Goal: Task Accomplishment & Management: Complete application form

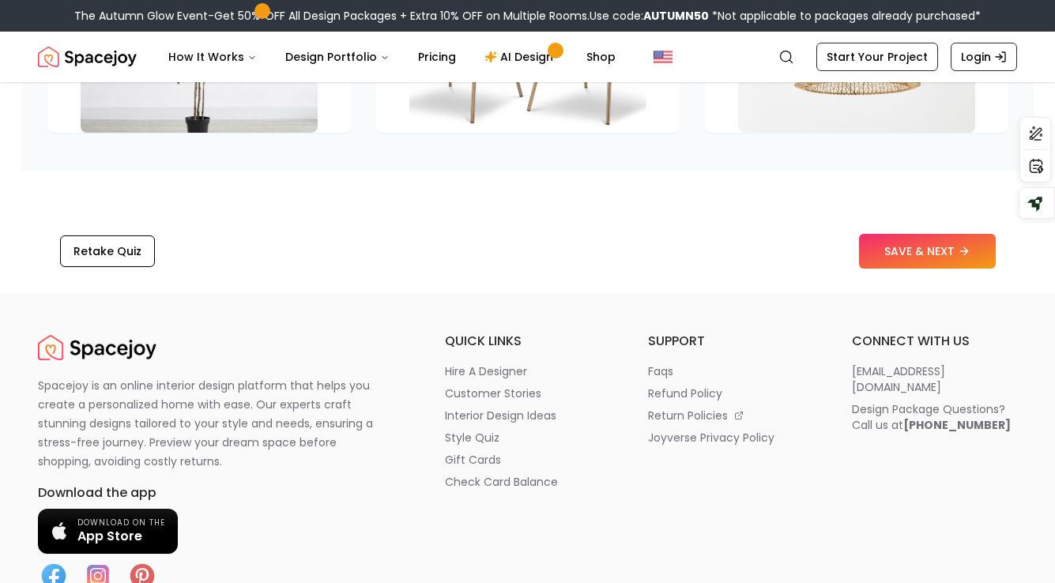
scroll to position [2686, 0]
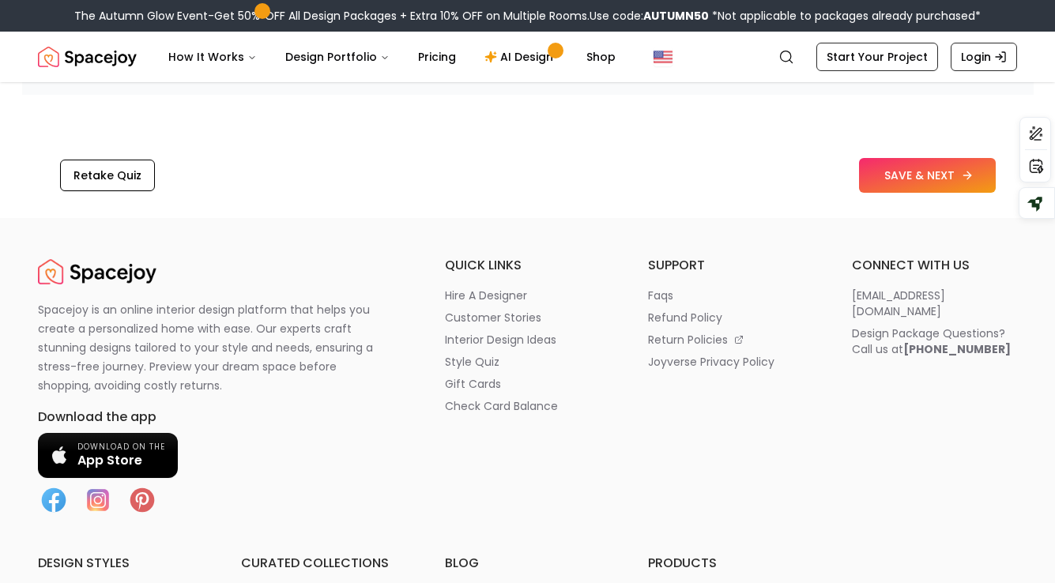
click at [889, 172] on button "SAVE & NEXT" at bounding box center [927, 175] width 137 height 35
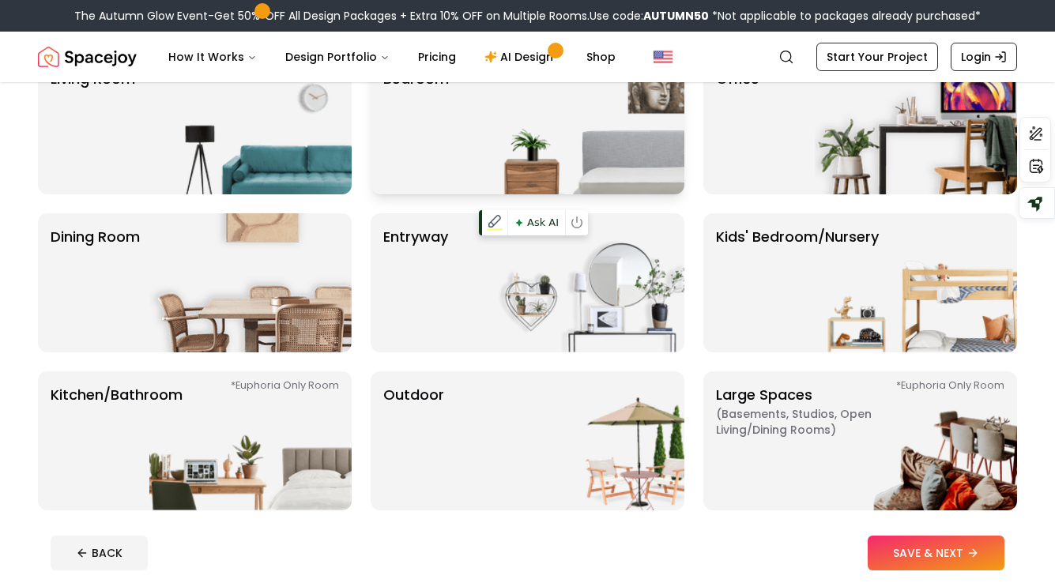
scroll to position [146, 0]
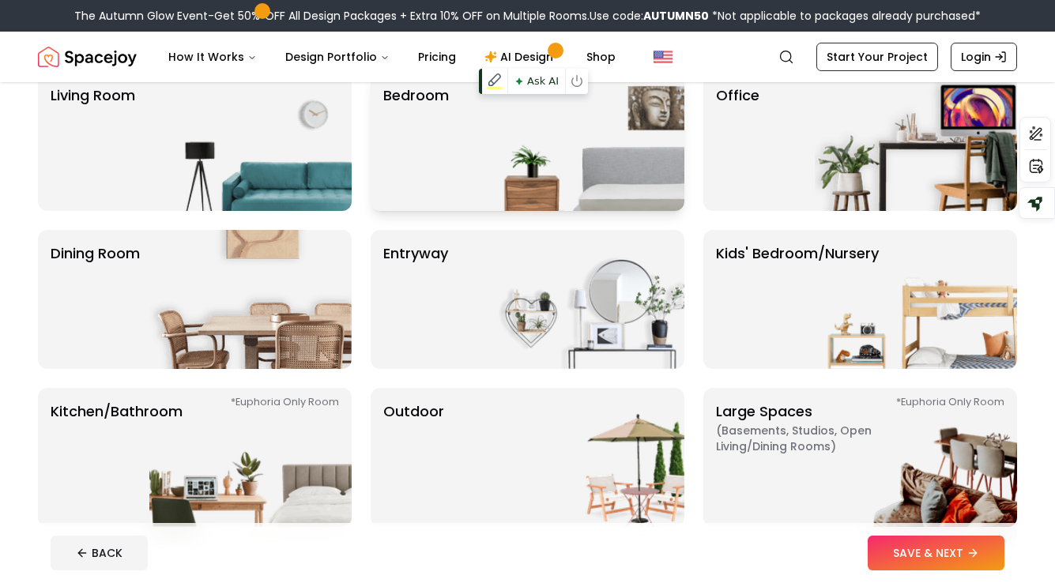
click at [568, 169] on img at bounding box center [583, 141] width 202 height 139
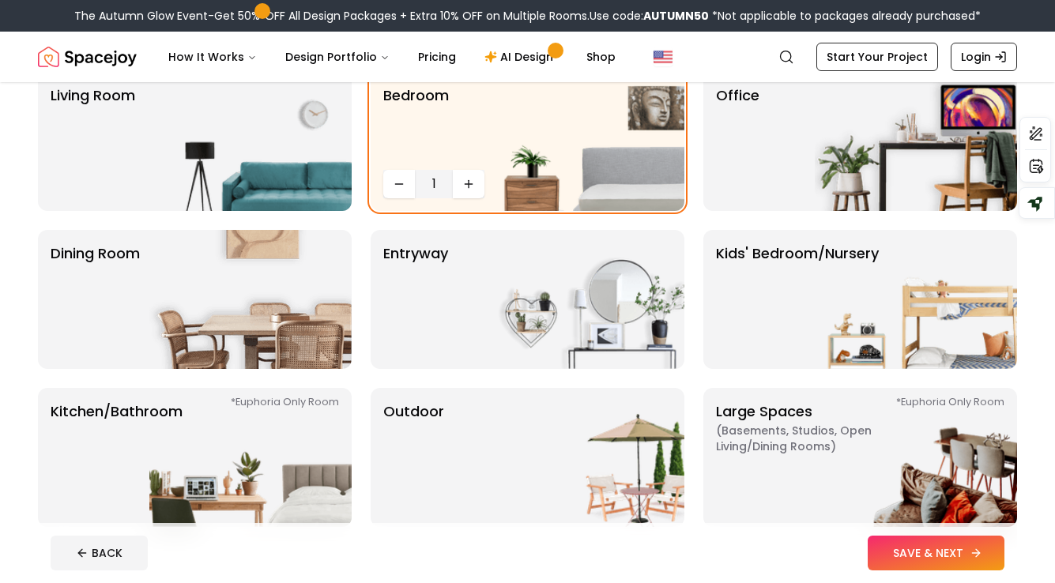
click at [933, 555] on button "SAVE & NEXT" at bounding box center [936, 553] width 137 height 35
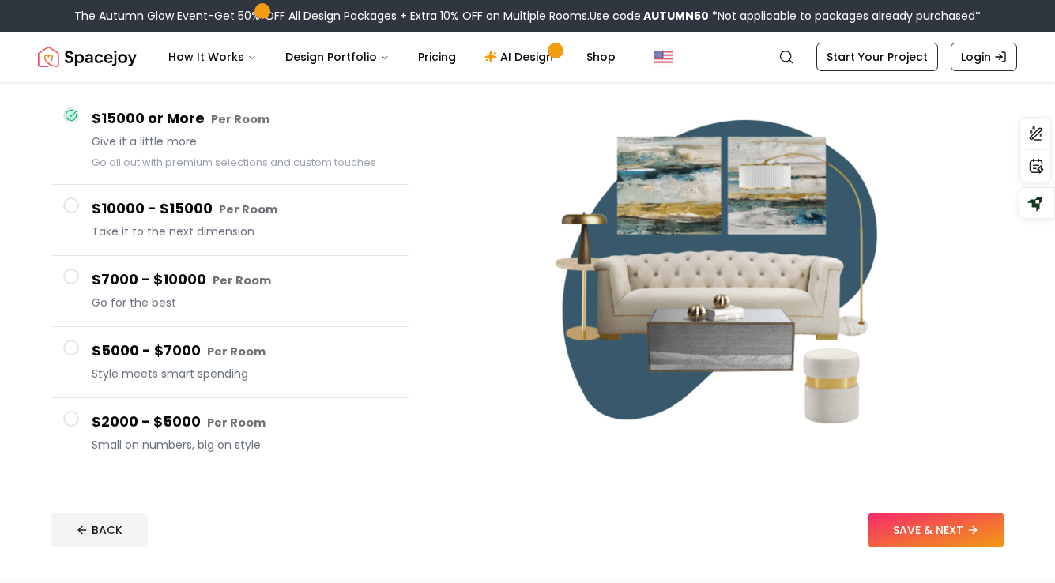
scroll to position [141, 0]
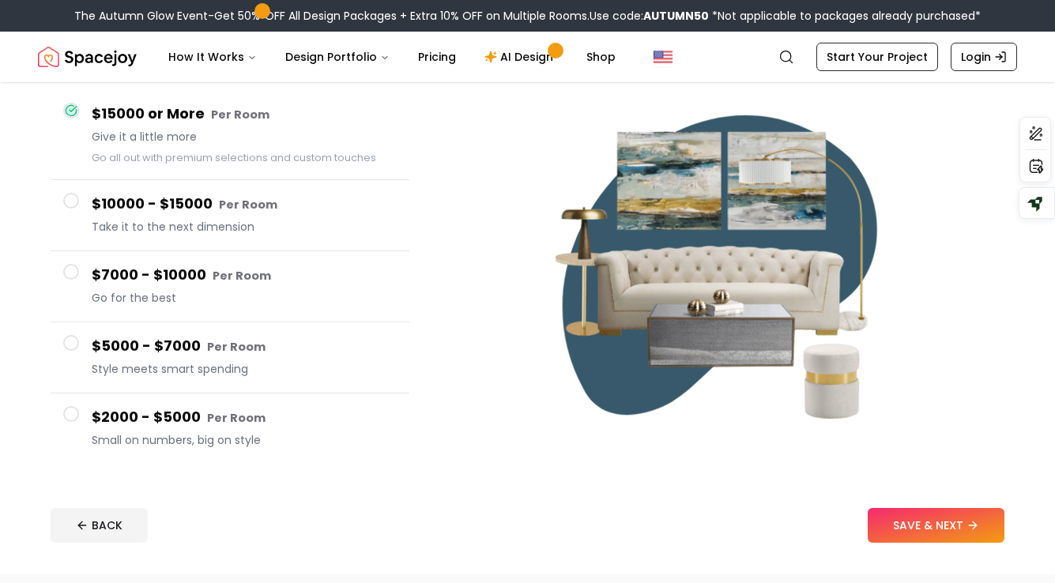
click at [234, 432] on span "Small on numbers, big on style" at bounding box center [244, 440] width 305 height 16
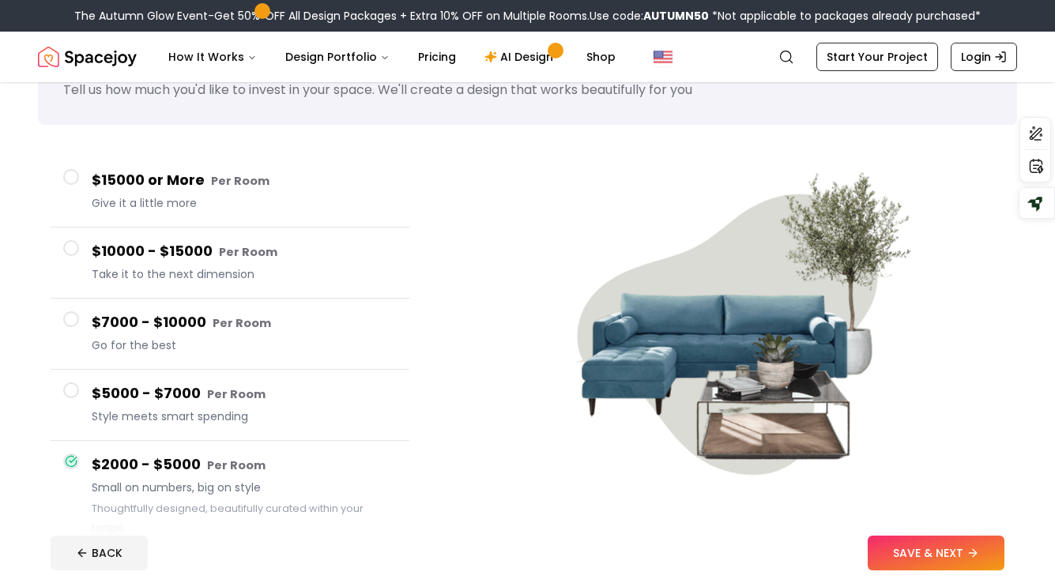
scroll to position [148, 0]
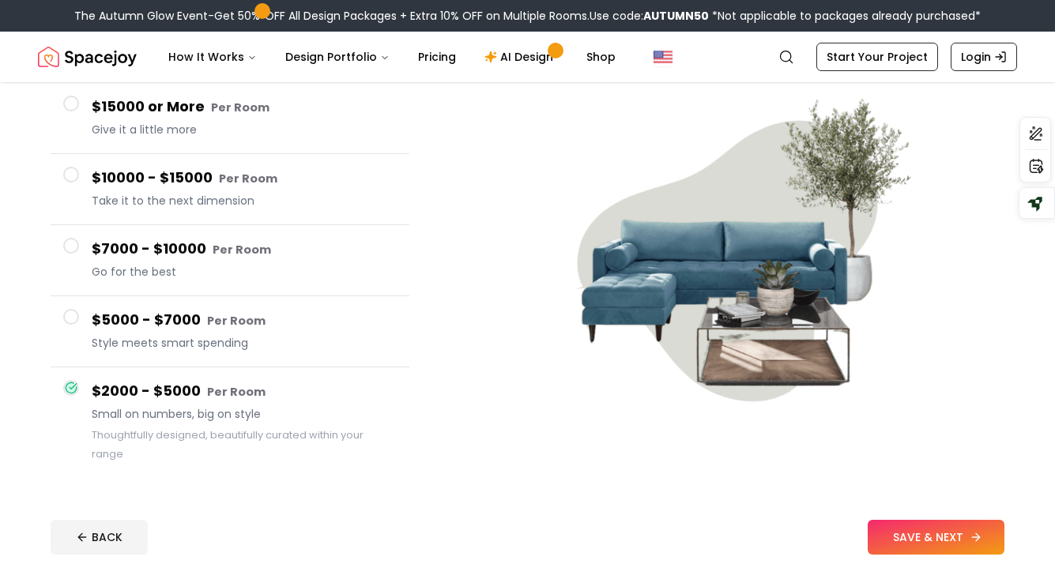
click at [908, 520] on button "SAVE & NEXT" at bounding box center [936, 537] width 137 height 35
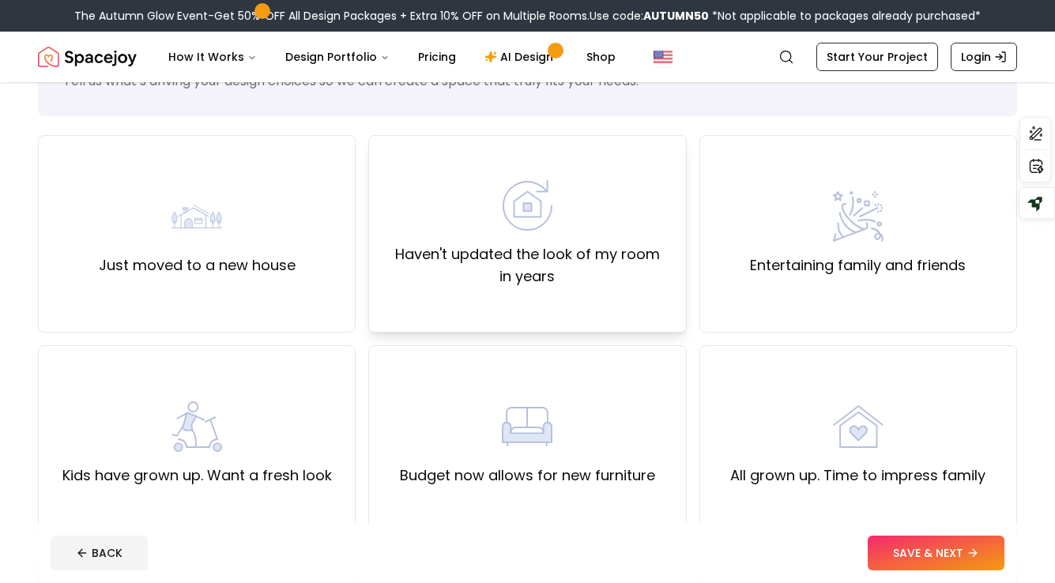
scroll to position [85, 0]
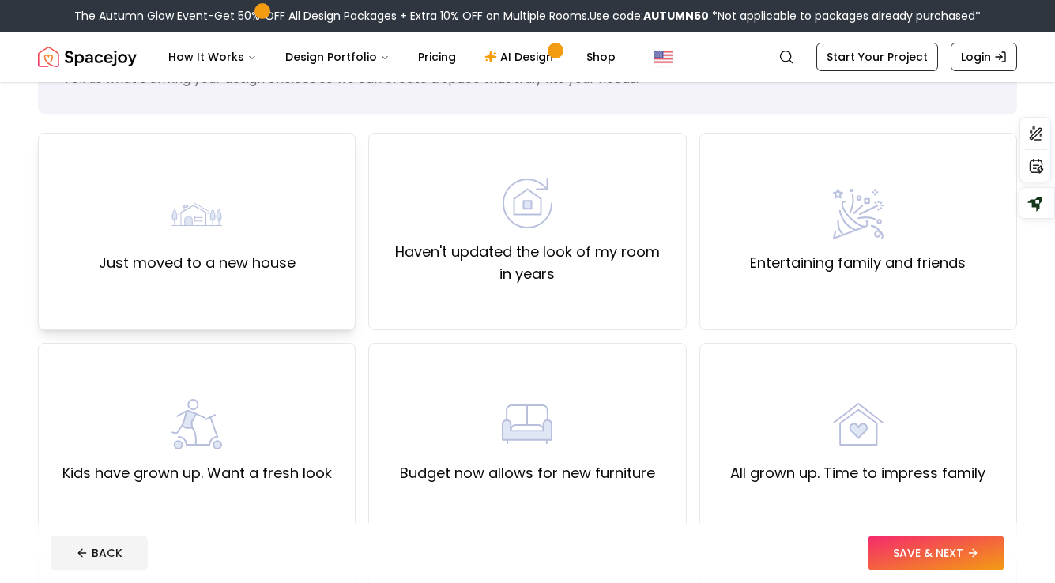
click at [326, 281] on div "Just moved to a new house" at bounding box center [197, 232] width 318 height 198
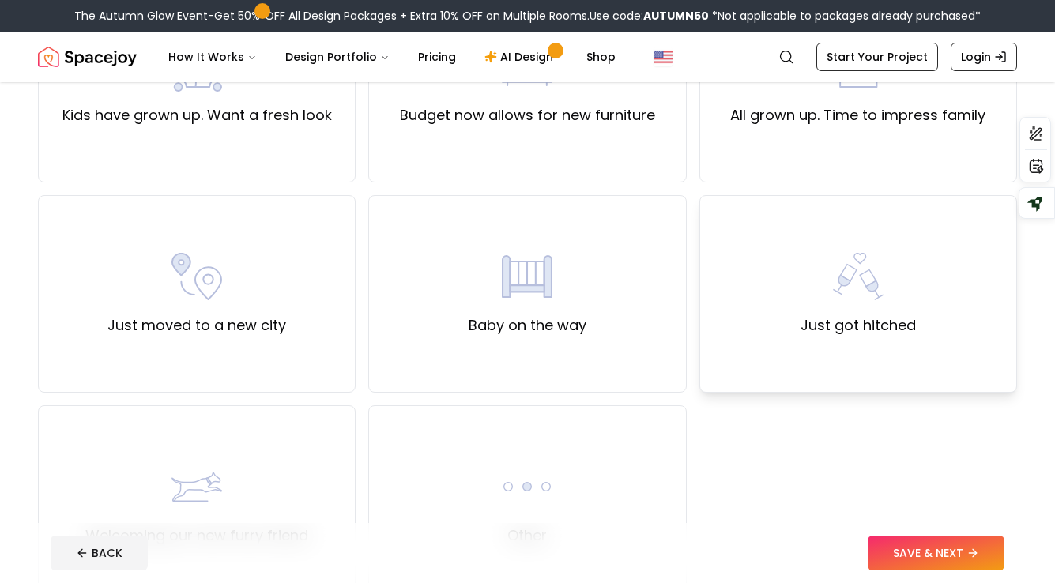
scroll to position [526, 0]
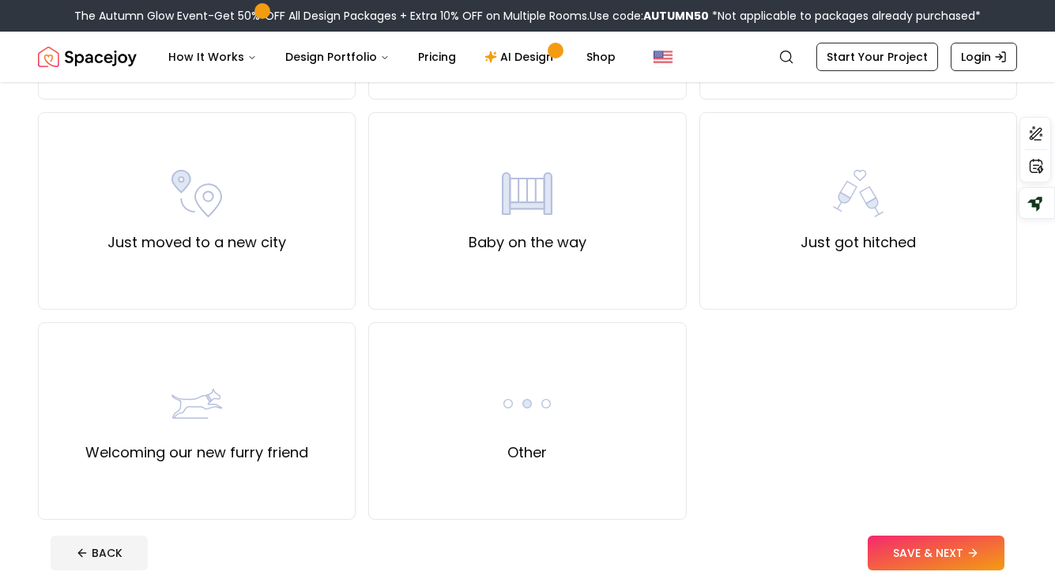
click at [871, 534] on footer "BACK SAVE & NEXT" at bounding box center [527, 553] width 979 height 60
click at [883, 538] on button "SAVE & NEXT" at bounding box center [936, 553] width 137 height 35
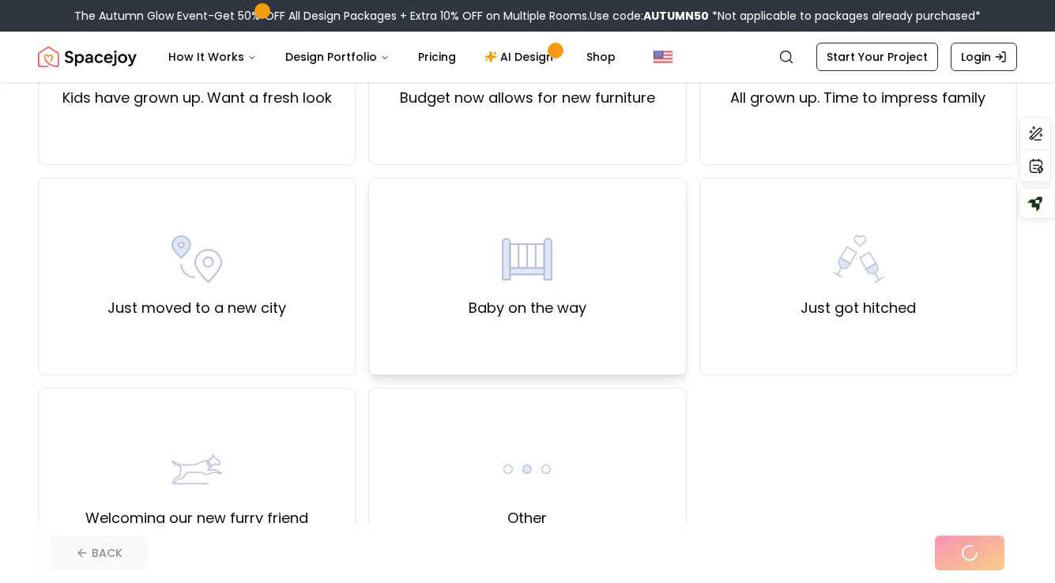
scroll to position [299, 0]
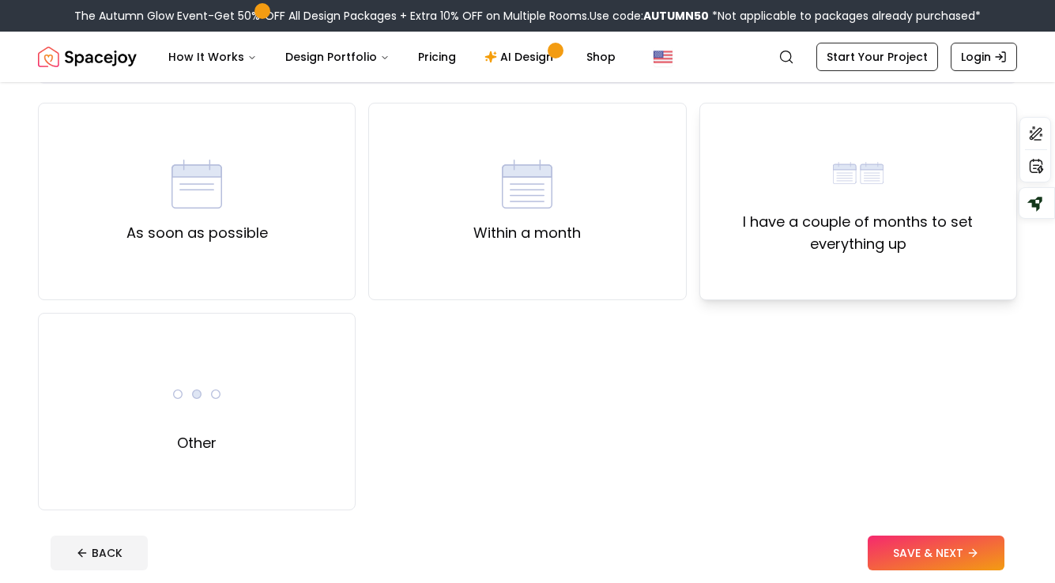
scroll to position [123, 0]
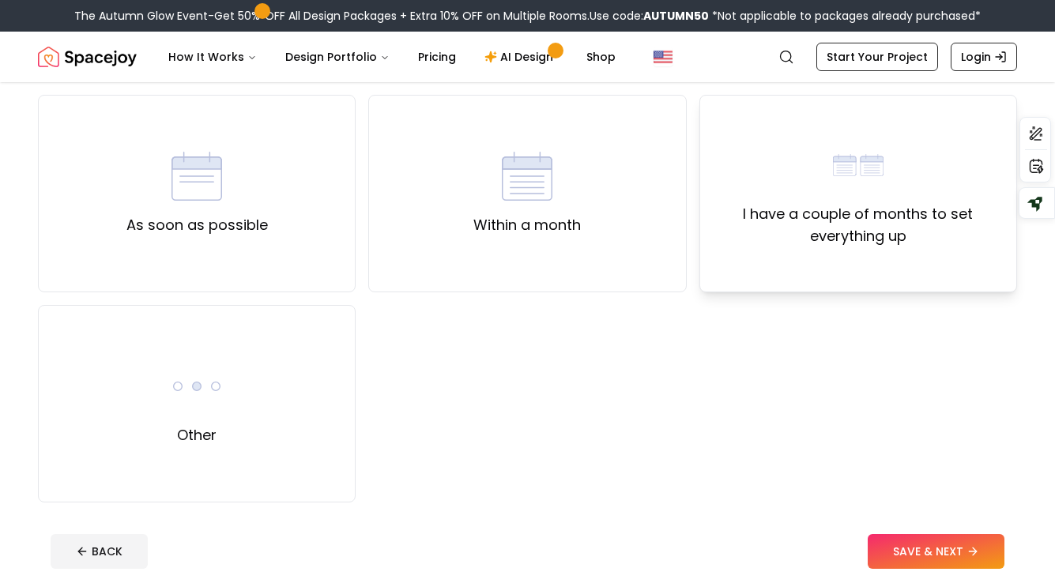
click at [773, 277] on div "I have a couple of months to set everything up" at bounding box center [858, 194] width 318 height 198
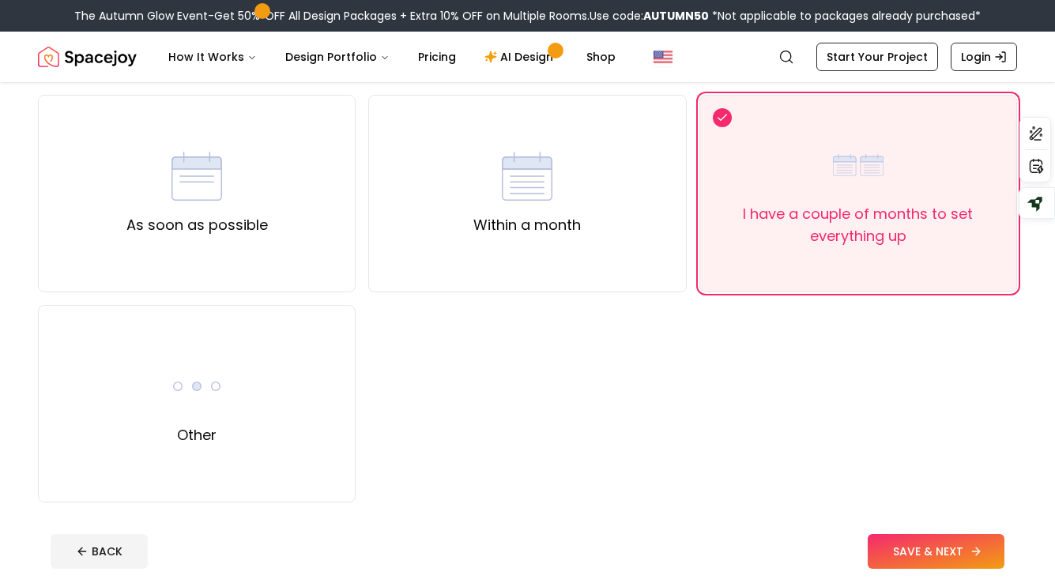
click at [940, 552] on button "SAVE & NEXT" at bounding box center [936, 551] width 137 height 35
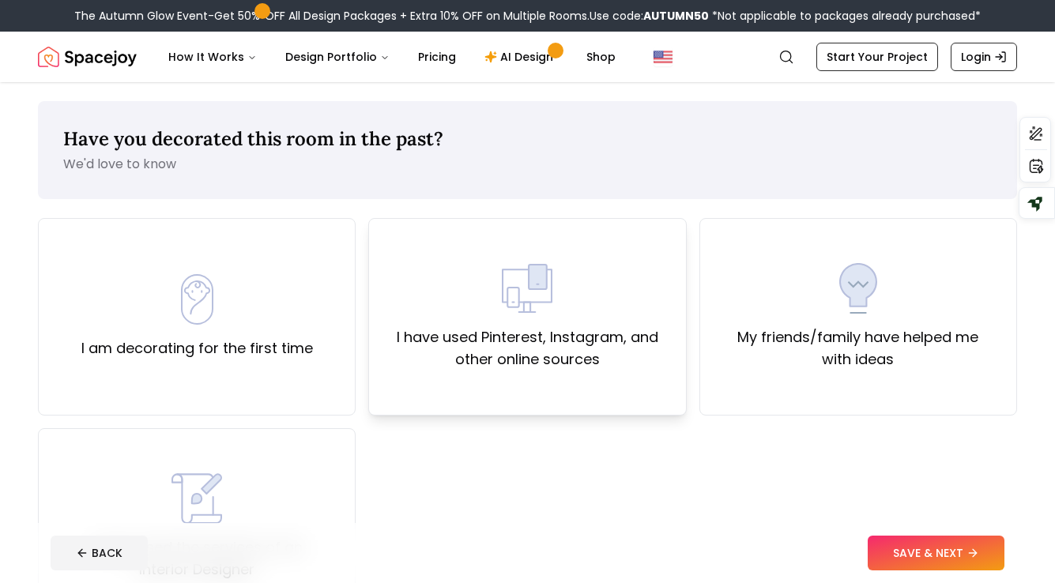
scroll to position [22, 0]
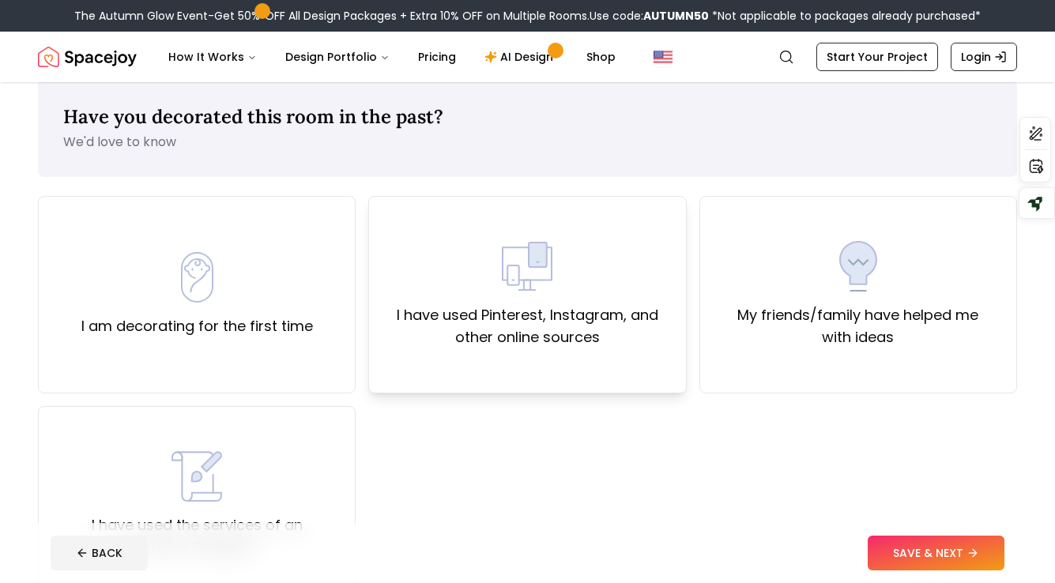
click at [588, 357] on div "I have used Pinterest, Instagram, and other online sources" at bounding box center [527, 295] width 318 height 198
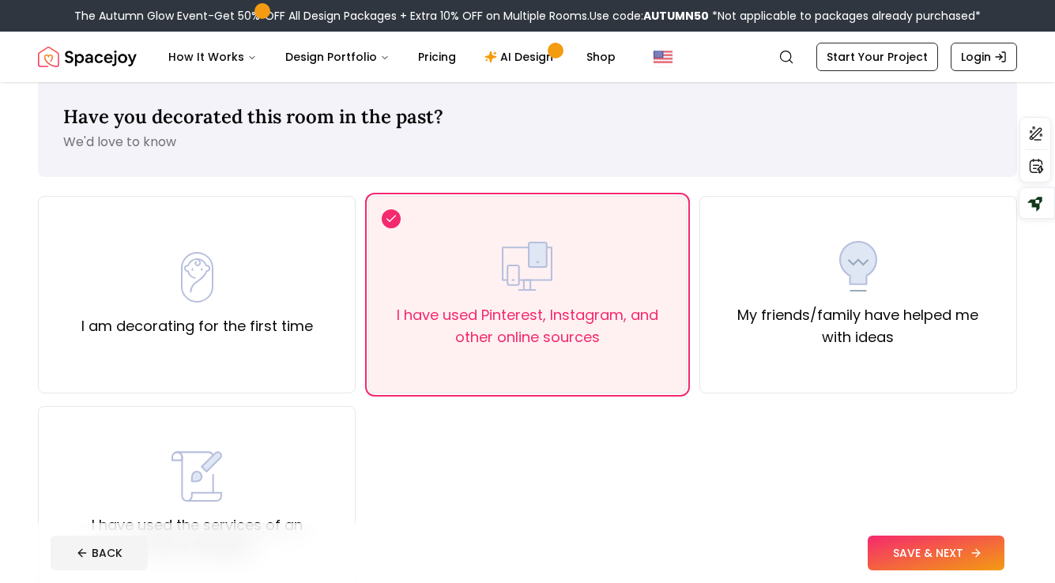
click at [890, 555] on button "SAVE & NEXT" at bounding box center [936, 553] width 137 height 35
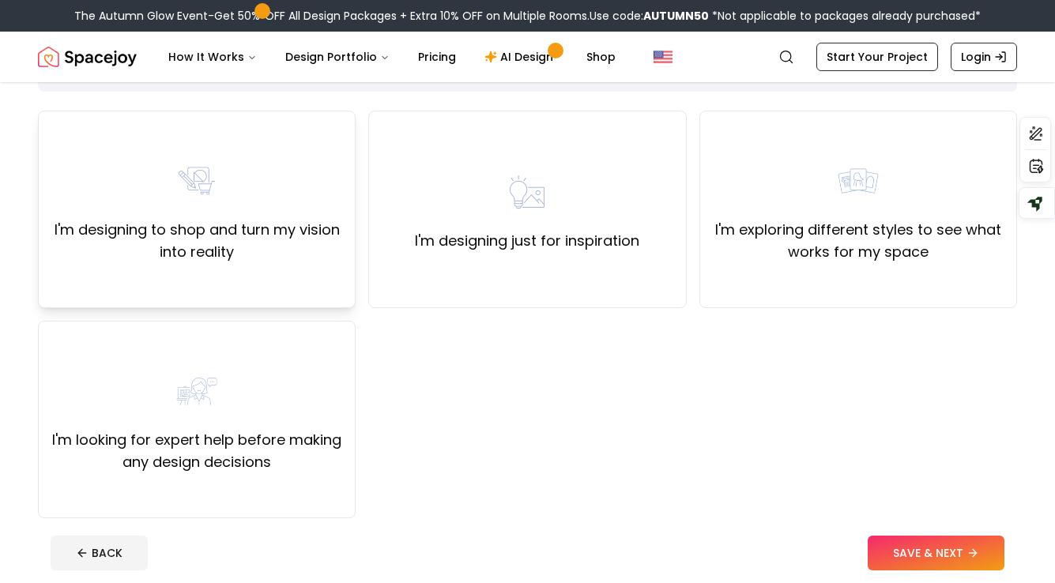
scroll to position [110, 0]
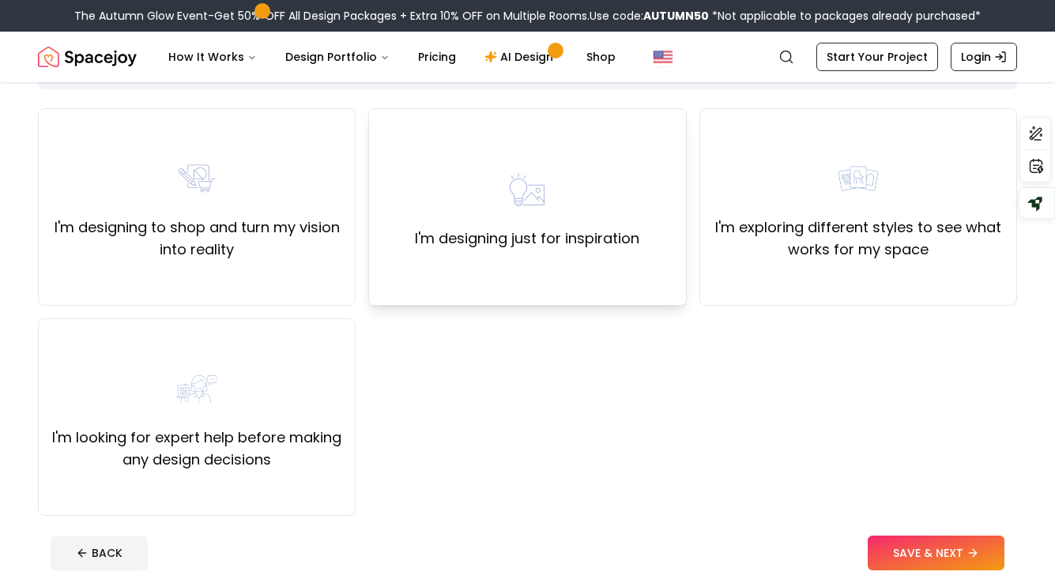
click at [511, 286] on div "I'm designing just for inspiration" at bounding box center [527, 207] width 318 height 198
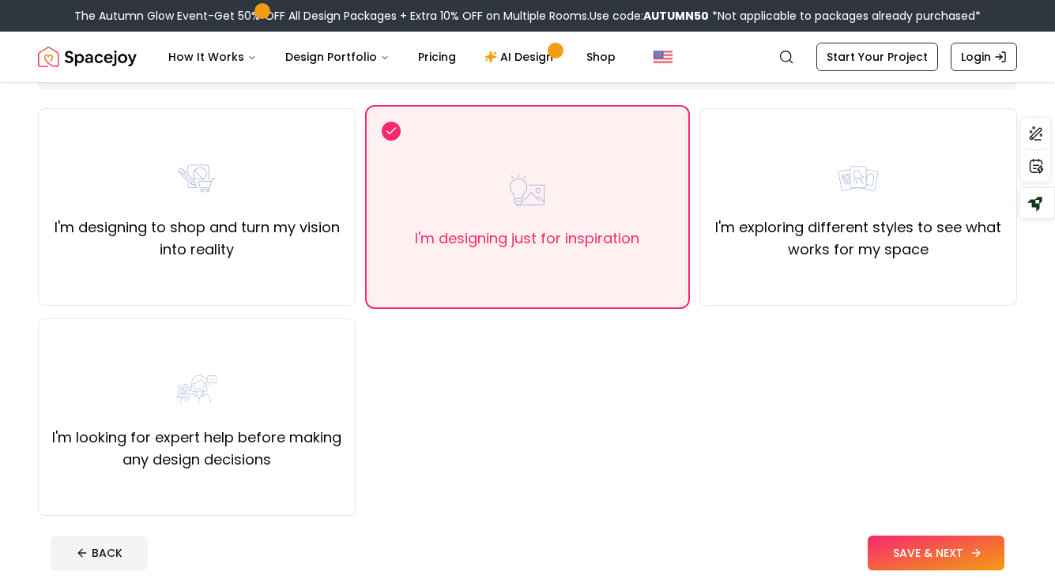
click at [917, 548] on button "SAVE & NEXT" at bounding box center [936, 553] width 137 height 35
